Goal: Information Seeking & Learning: Learn about a topic

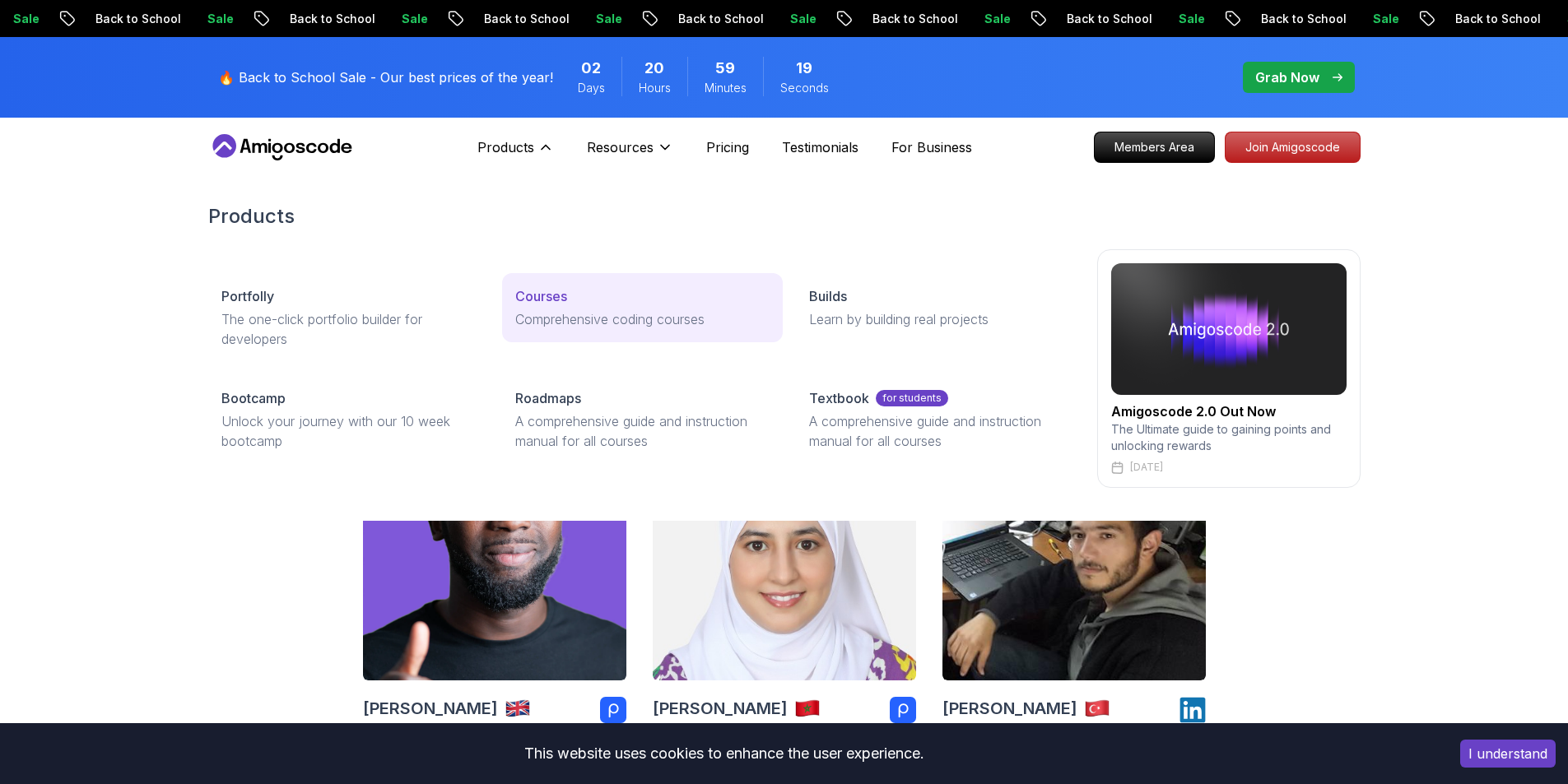
click at [538, 304] on p "Courses" at bounding box center [541, 296] width 52 height 20
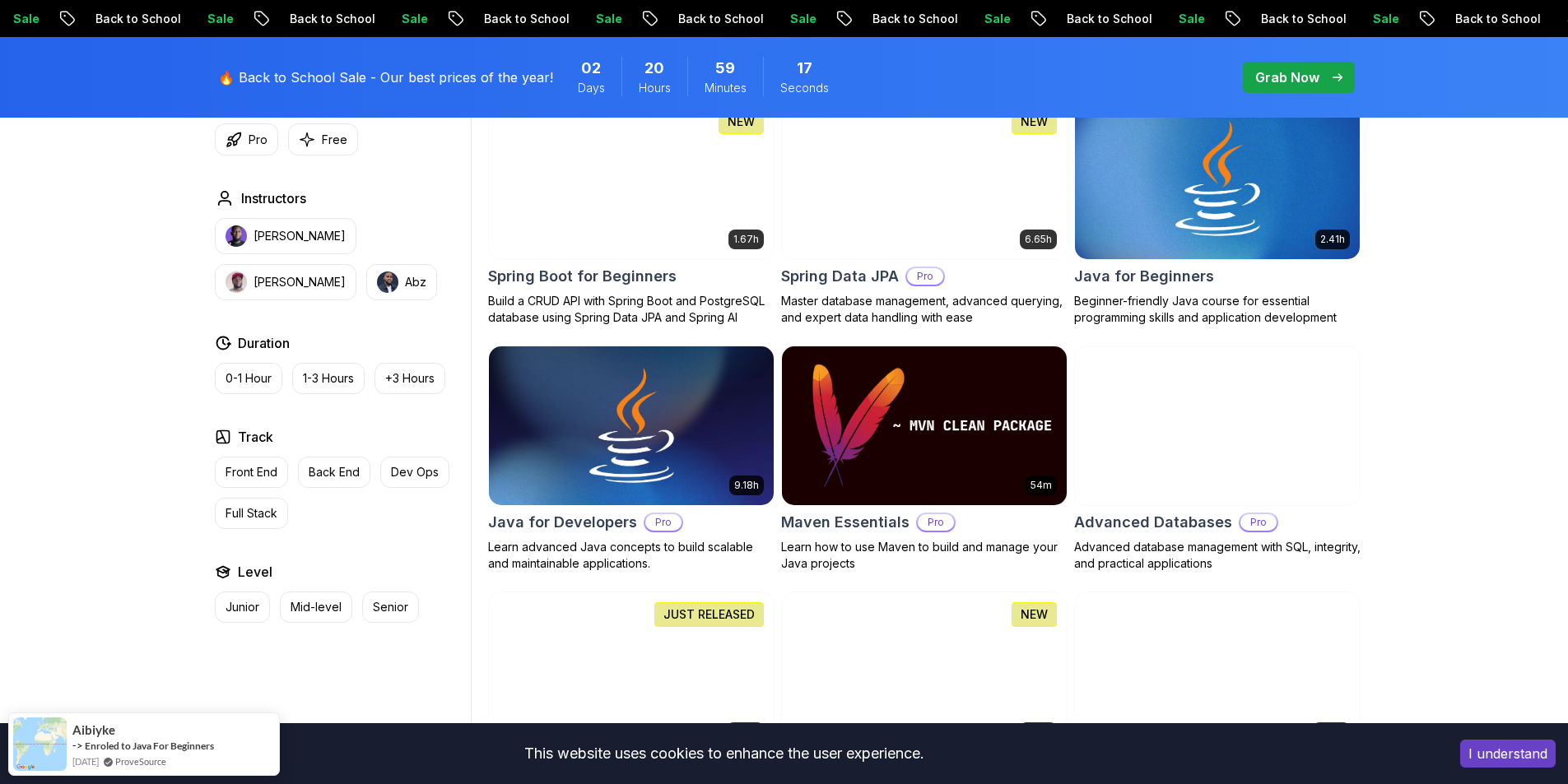
scroll to position [823, 0]
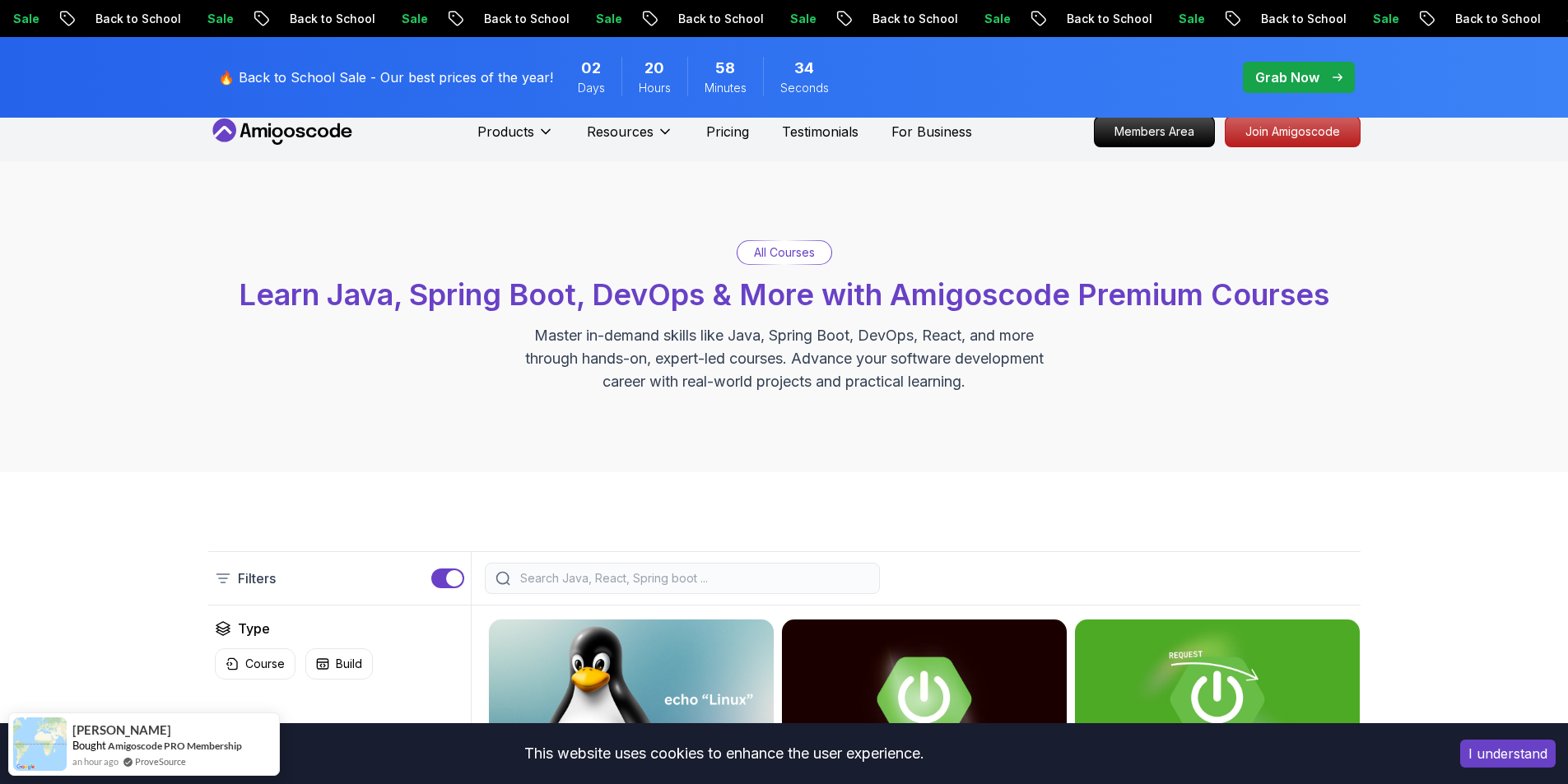
scroll to position [0, 0]
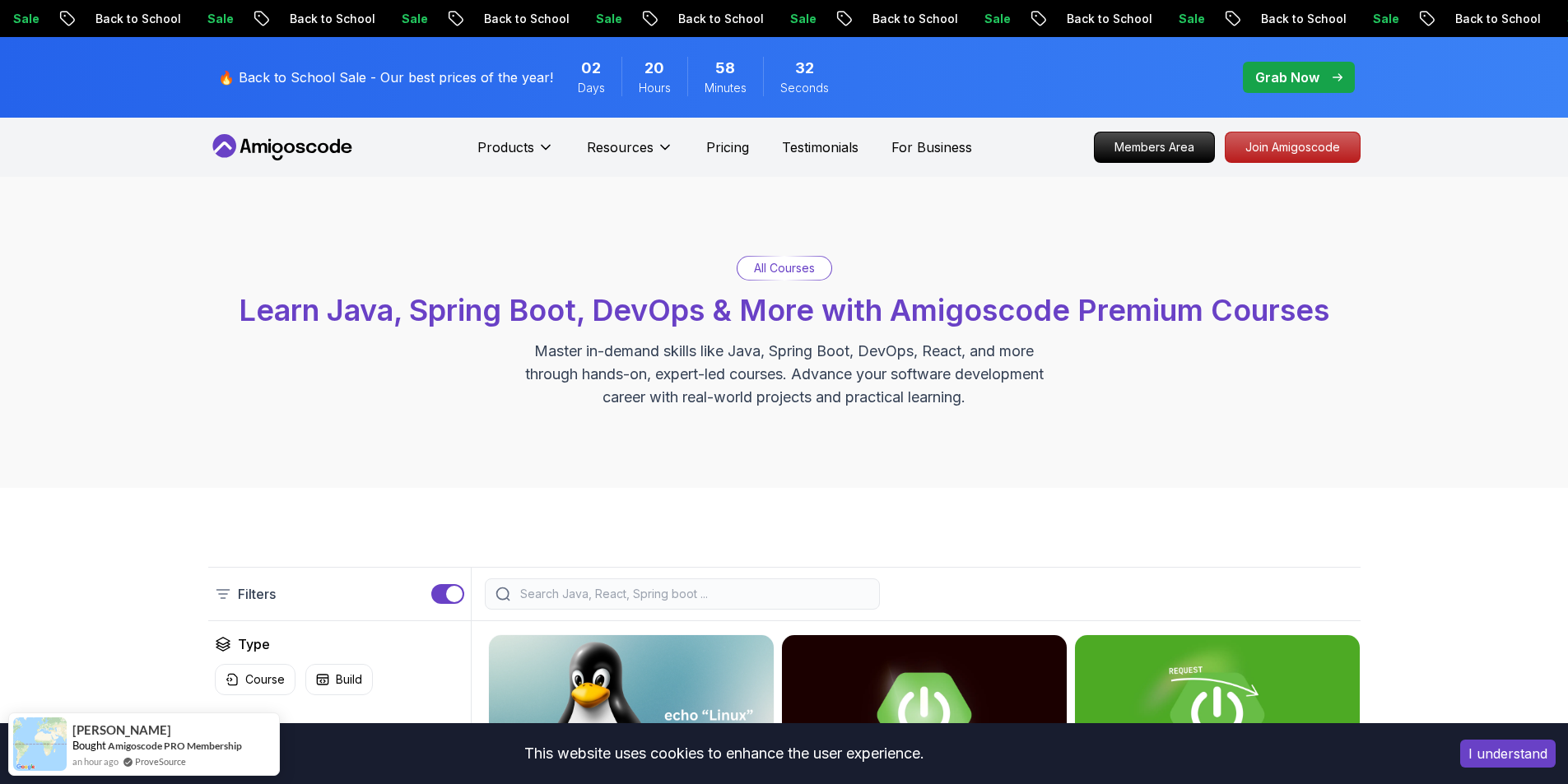
click at [784, 252] on div "All Courses Learn Java, Spring Boot, DevOps & More with Amigoscode Premium Cour…" at bounding box center [784, 332] width 1568 height 311
click at [781, 265] on p "All Courses" at bounding box center [784, 268] width 61 height 17
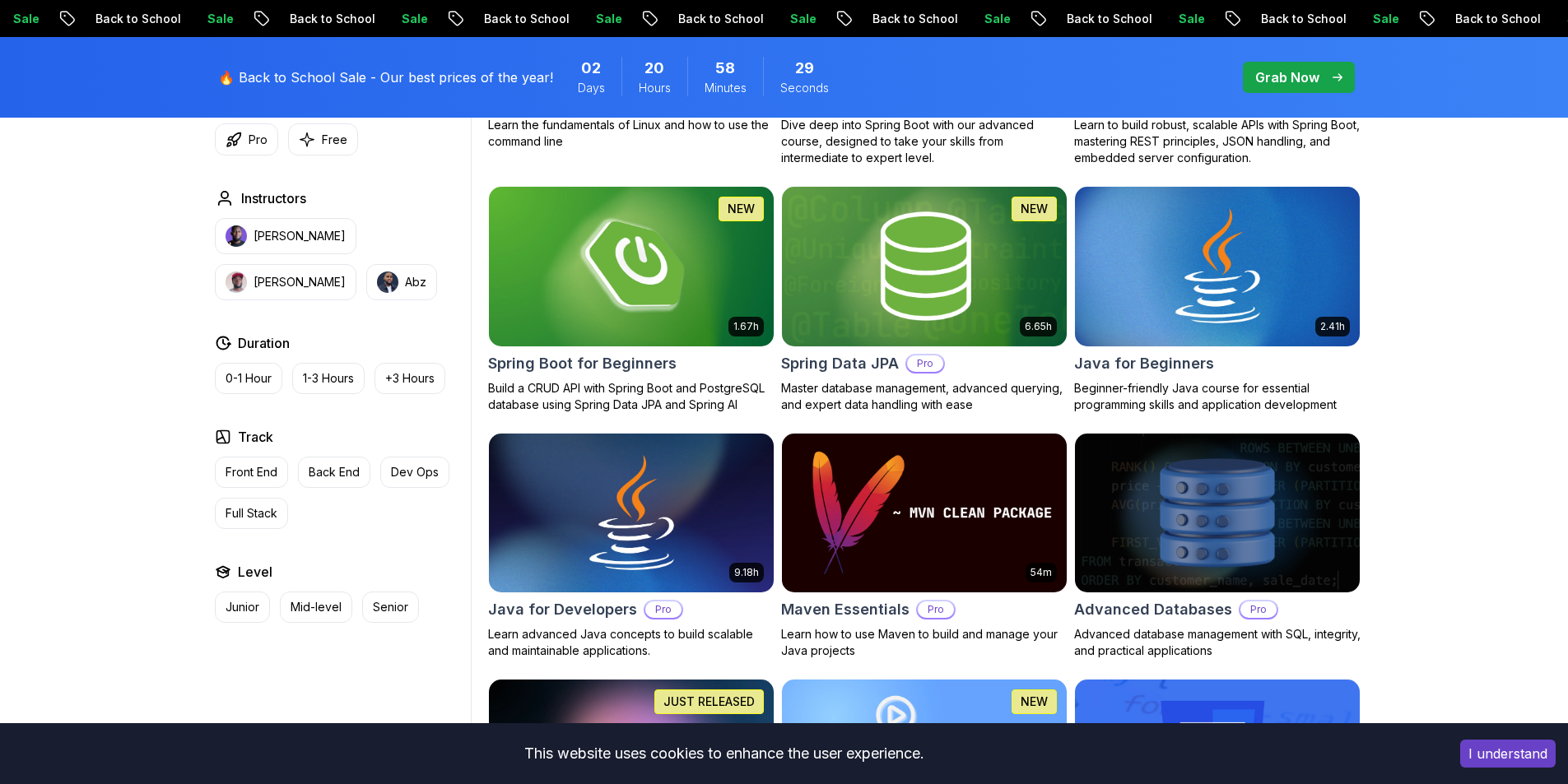
scroll to position [740, 0]
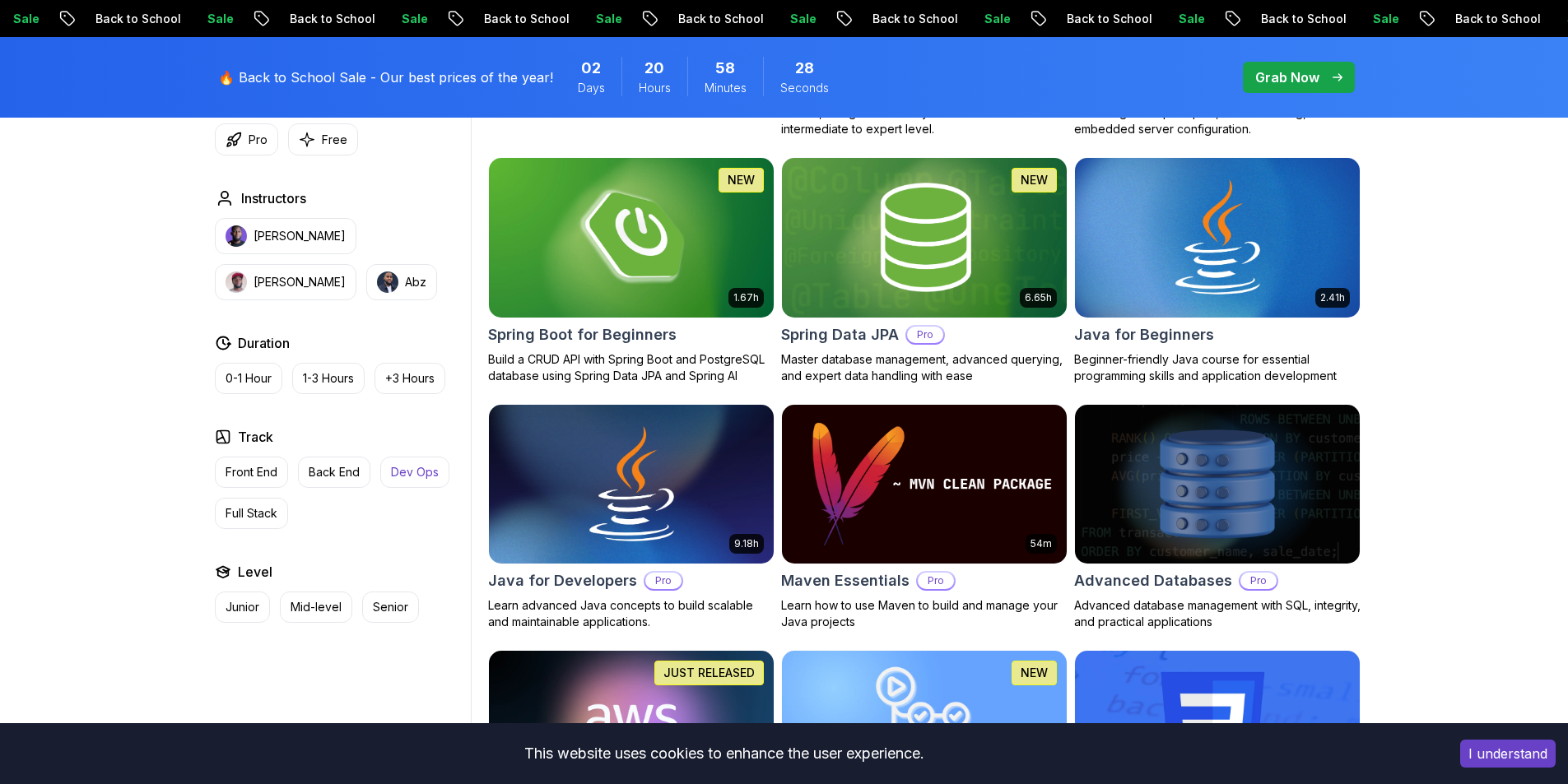
click at [412, 470] on p "Dev Ops" at bounding box center [415, 472] width 48 height 17
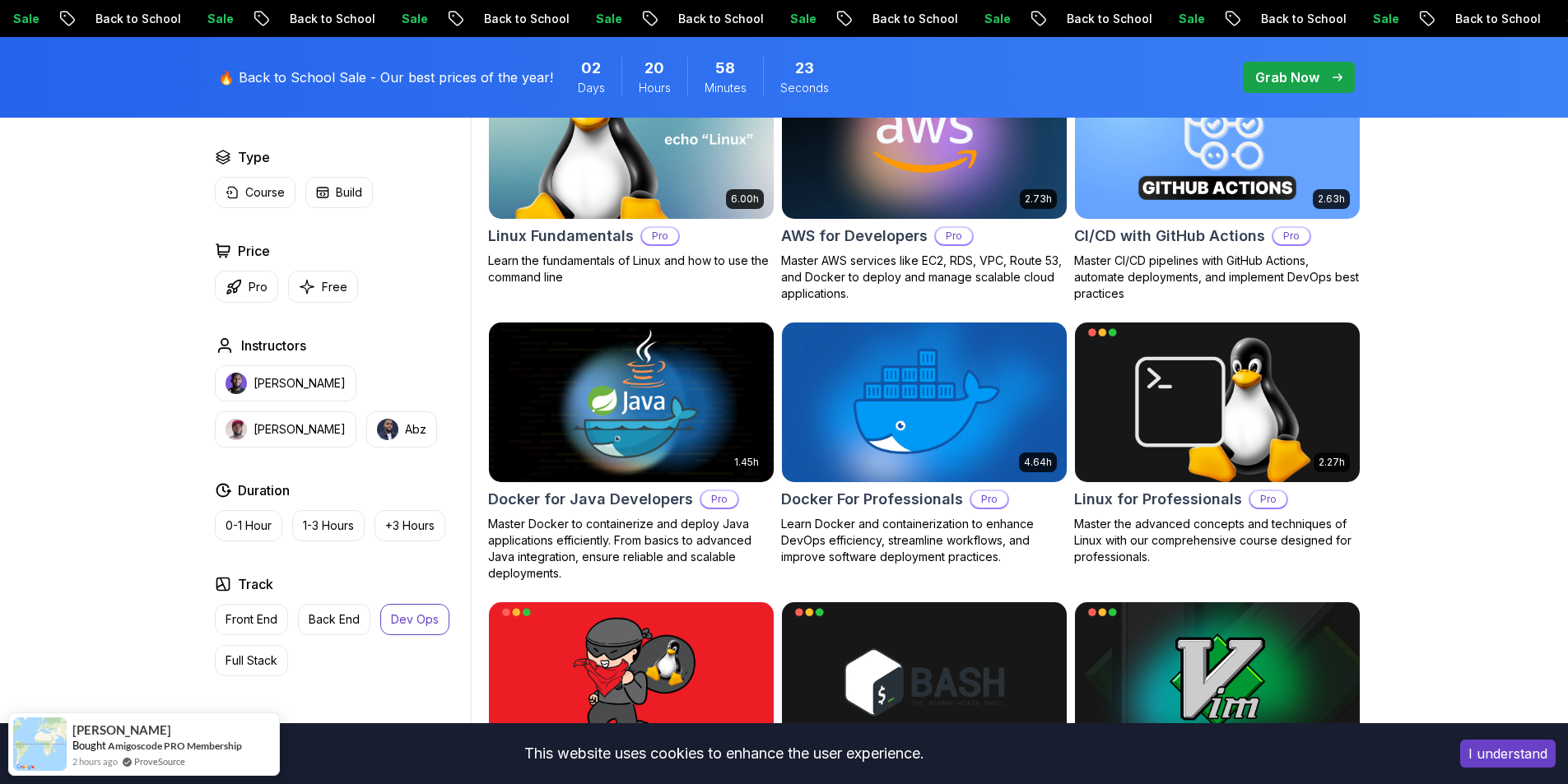
scroll to position [905, 0]
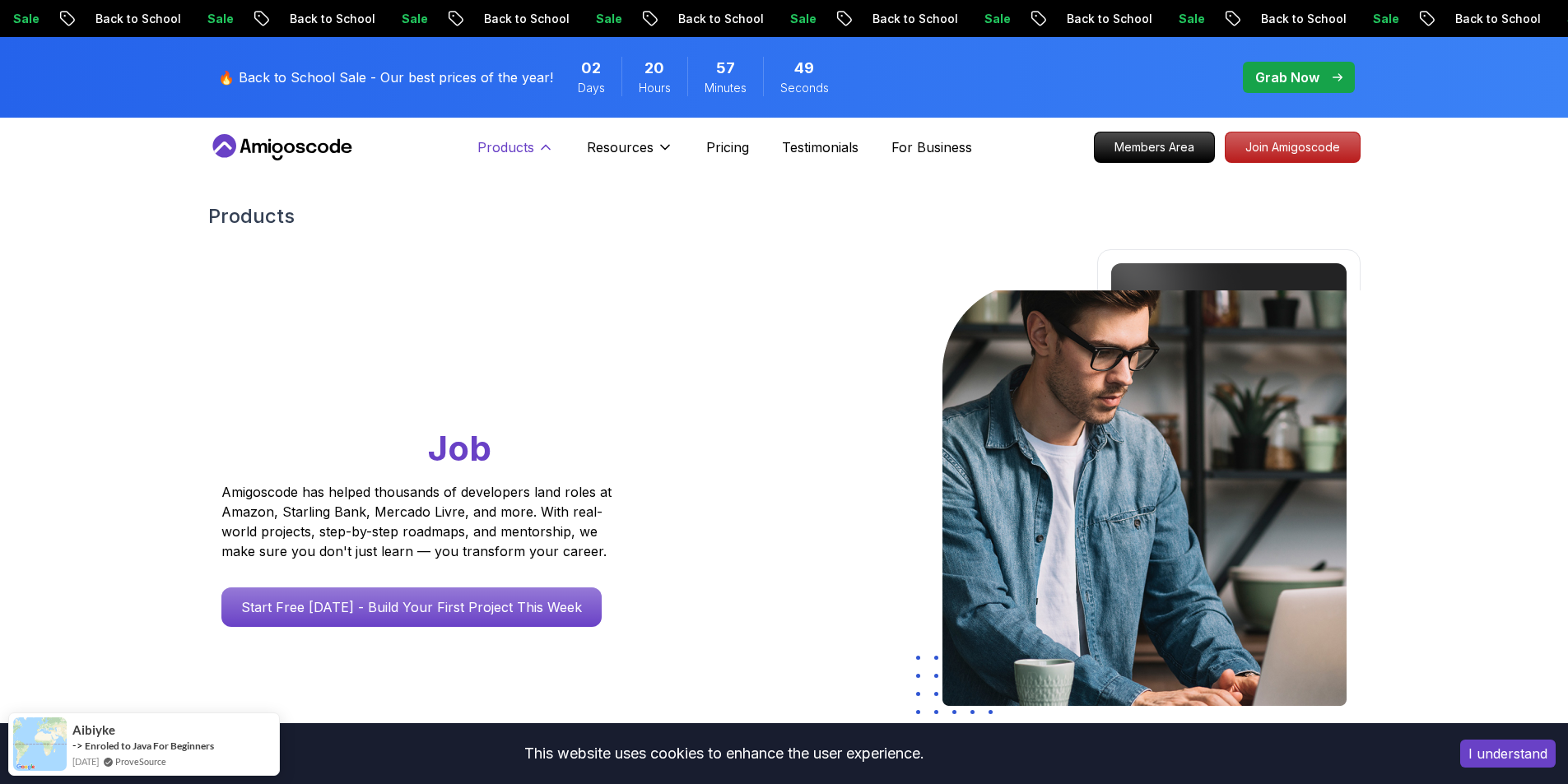
click at [539, 150] on icon at bounding box center [546, 147] width 17 height 17
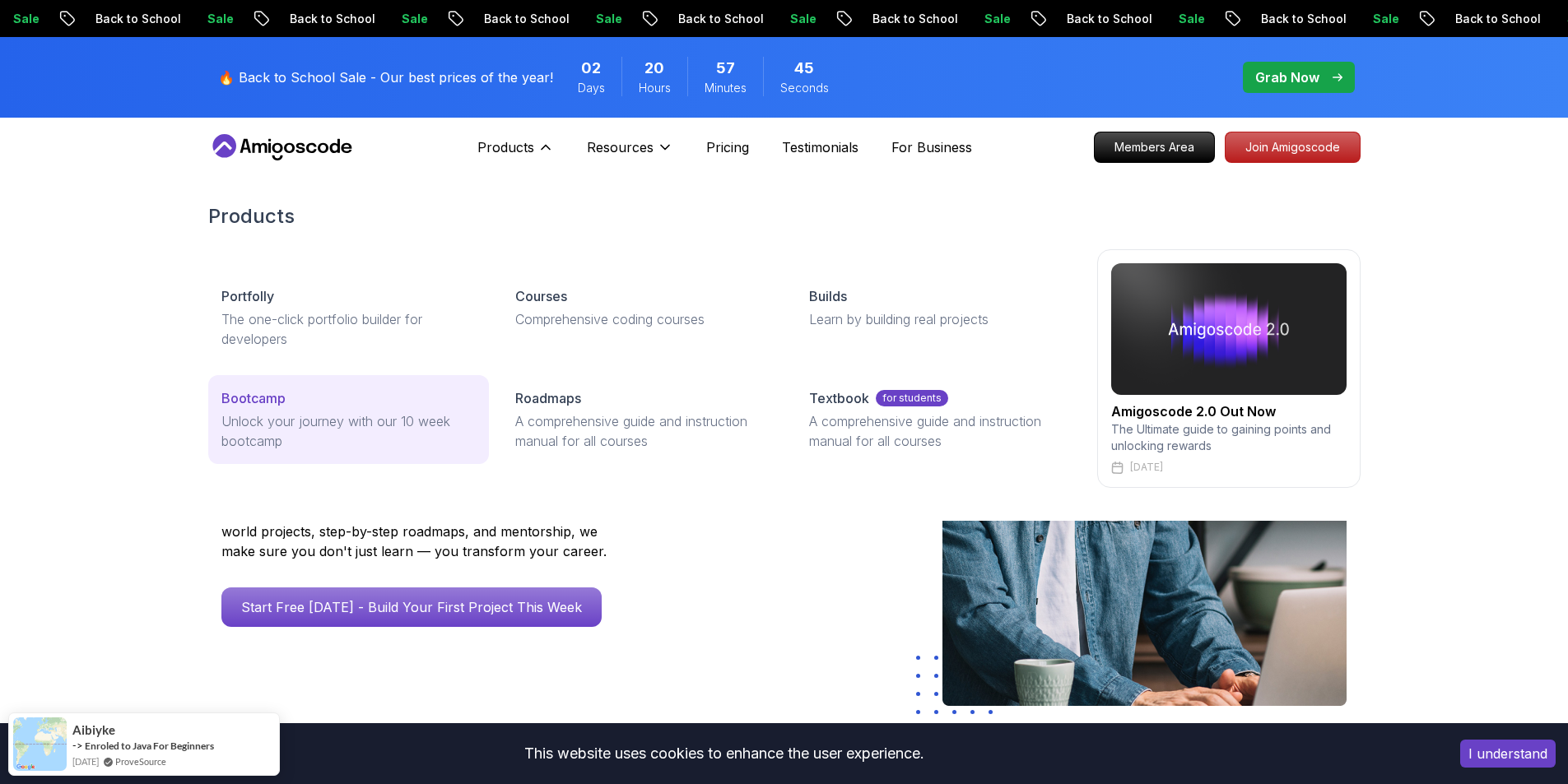
click at [361, 424] on p "Unlock your journey with our 10 week bootcamp" at bounding box center [349, 431] width 255 height 40
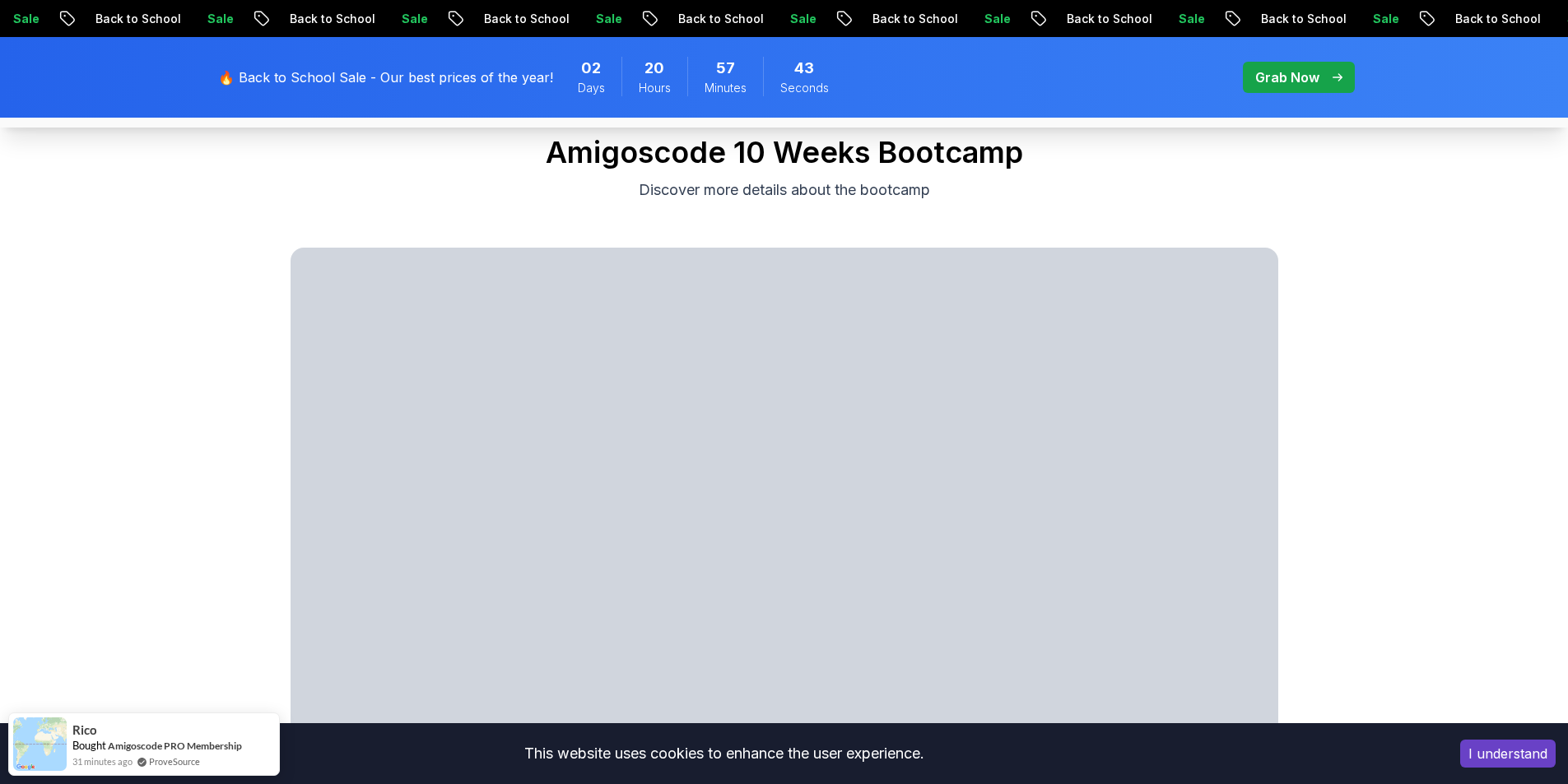
scroll to position [1398, 0]
